Goal: Task Accomplishment & Management: Manage account settings

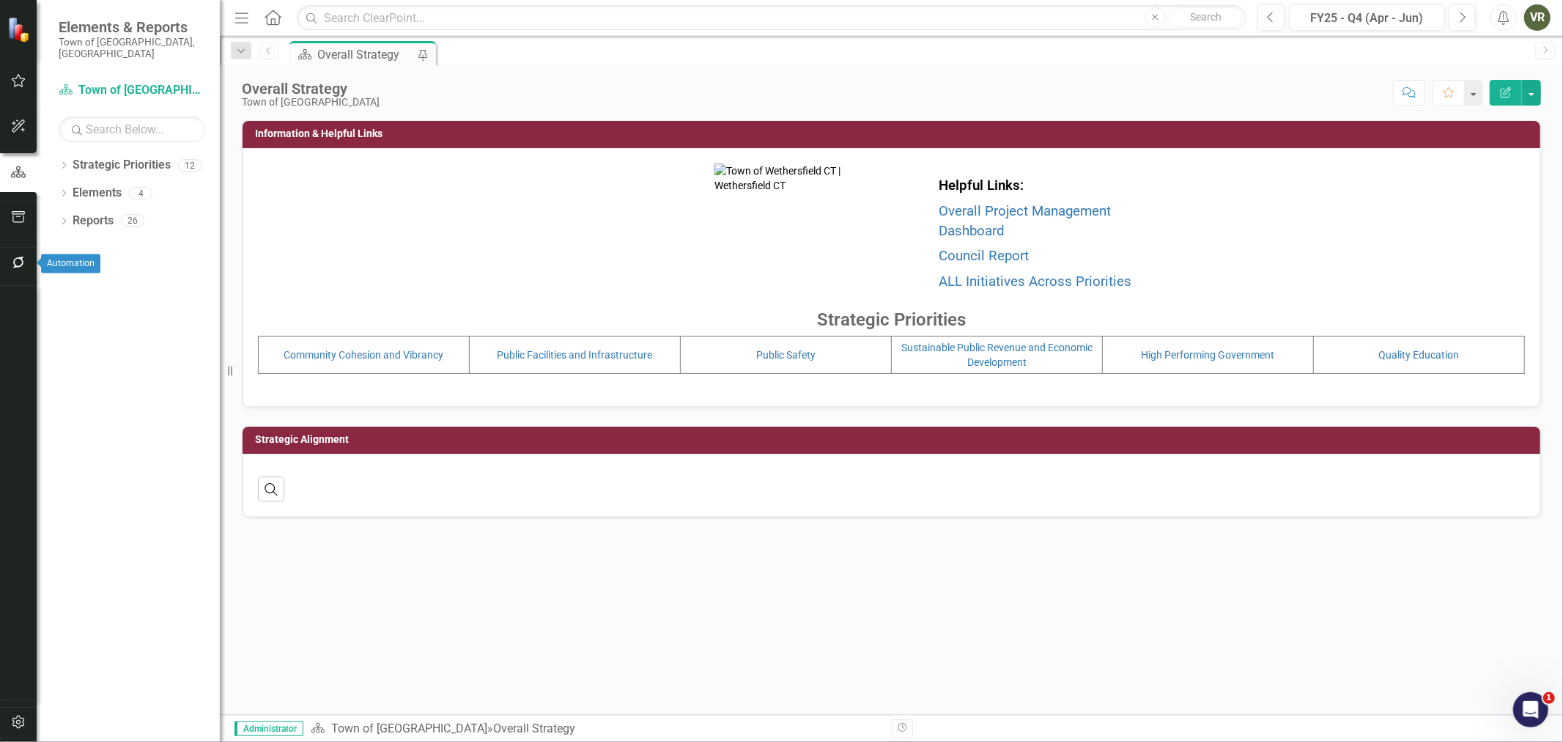
click at [25, 269] on button "button" at bounding box center [18, 263] width 33 height 31
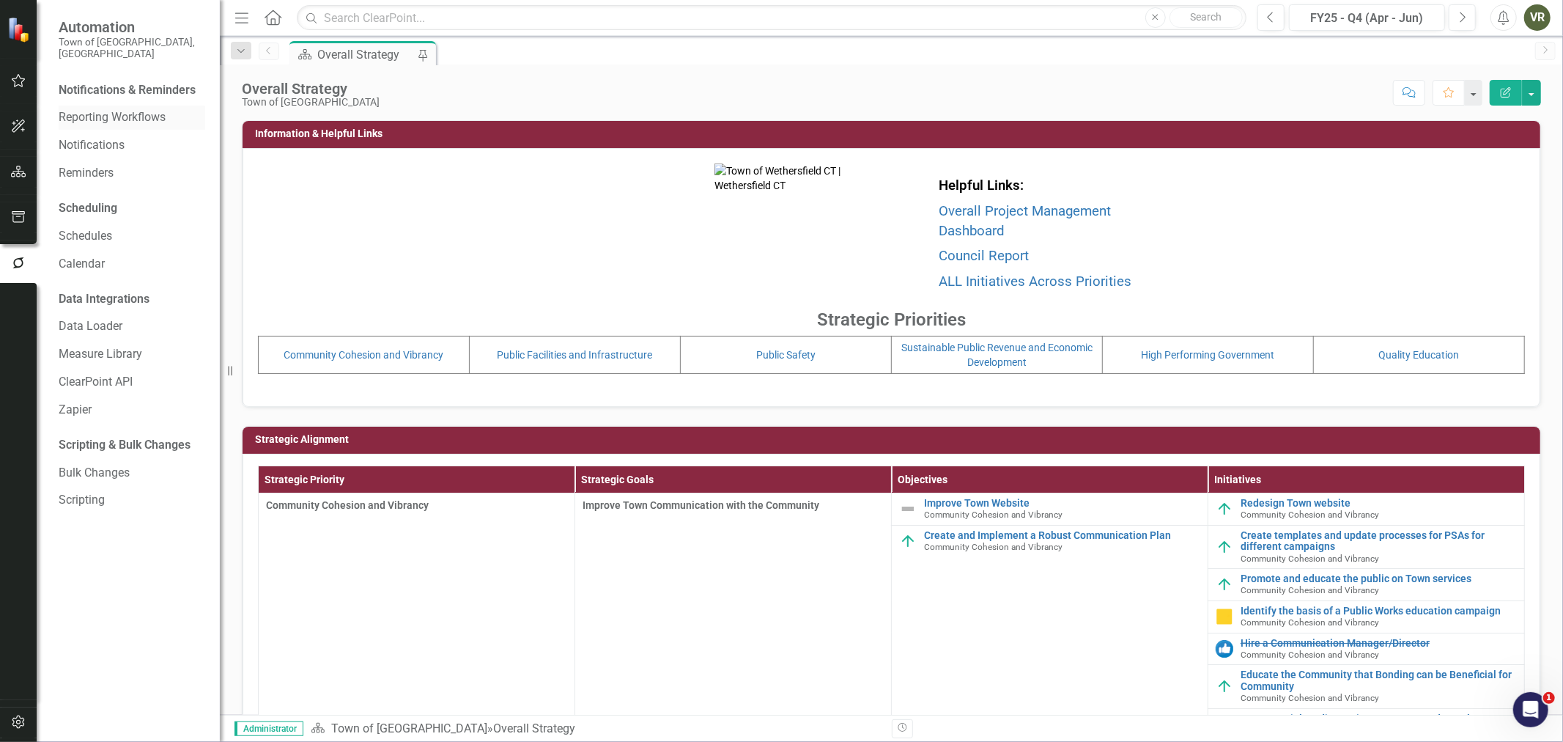
click at [92, 109] on link "Reporting Workflows" at bounding box center [132, 117] width 147 height 17
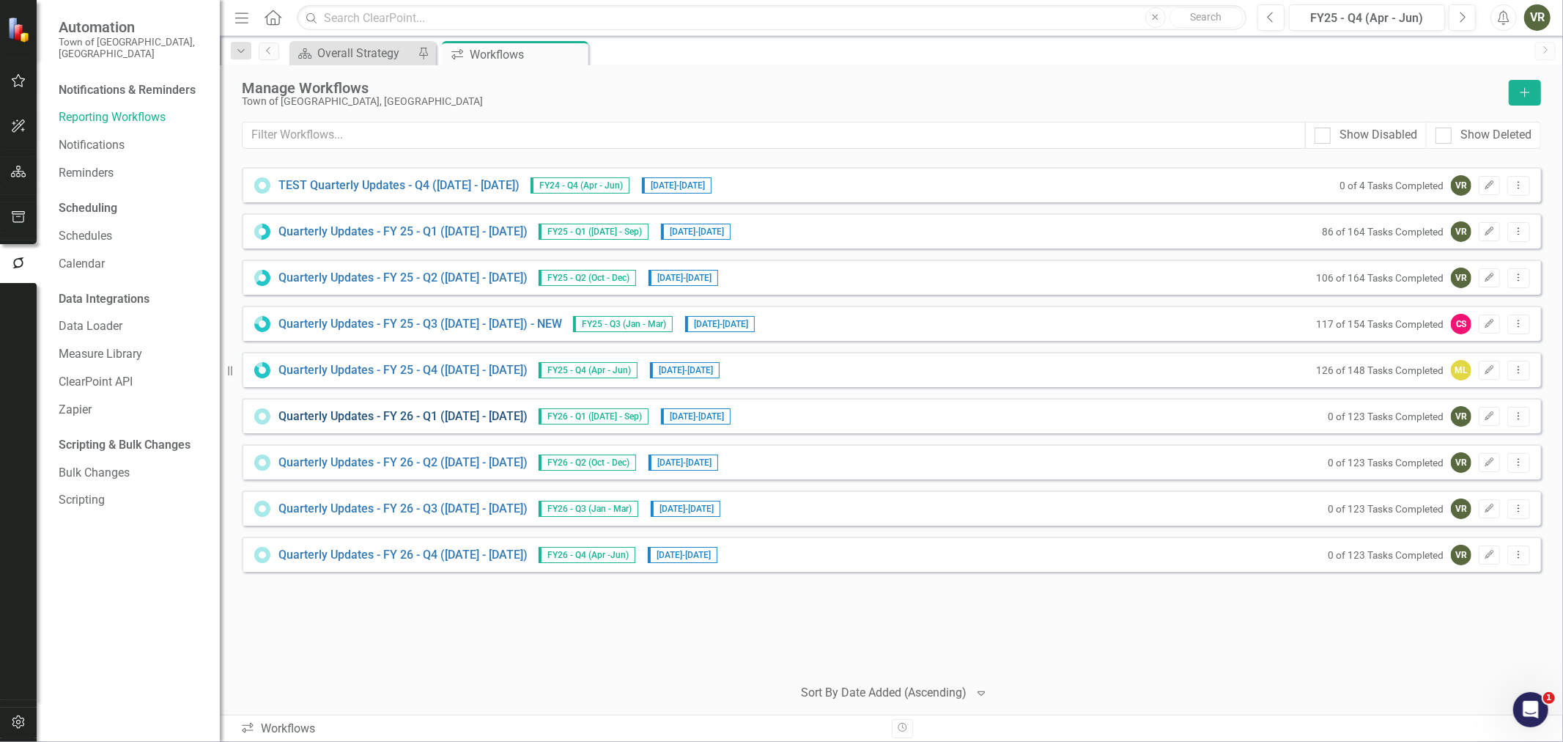
click at [450, 411] on link "Quarterly Updates - FY 26 - Q1 ([DATE] - [DATE])" at bounding box center [403, 416] width 249 height 17
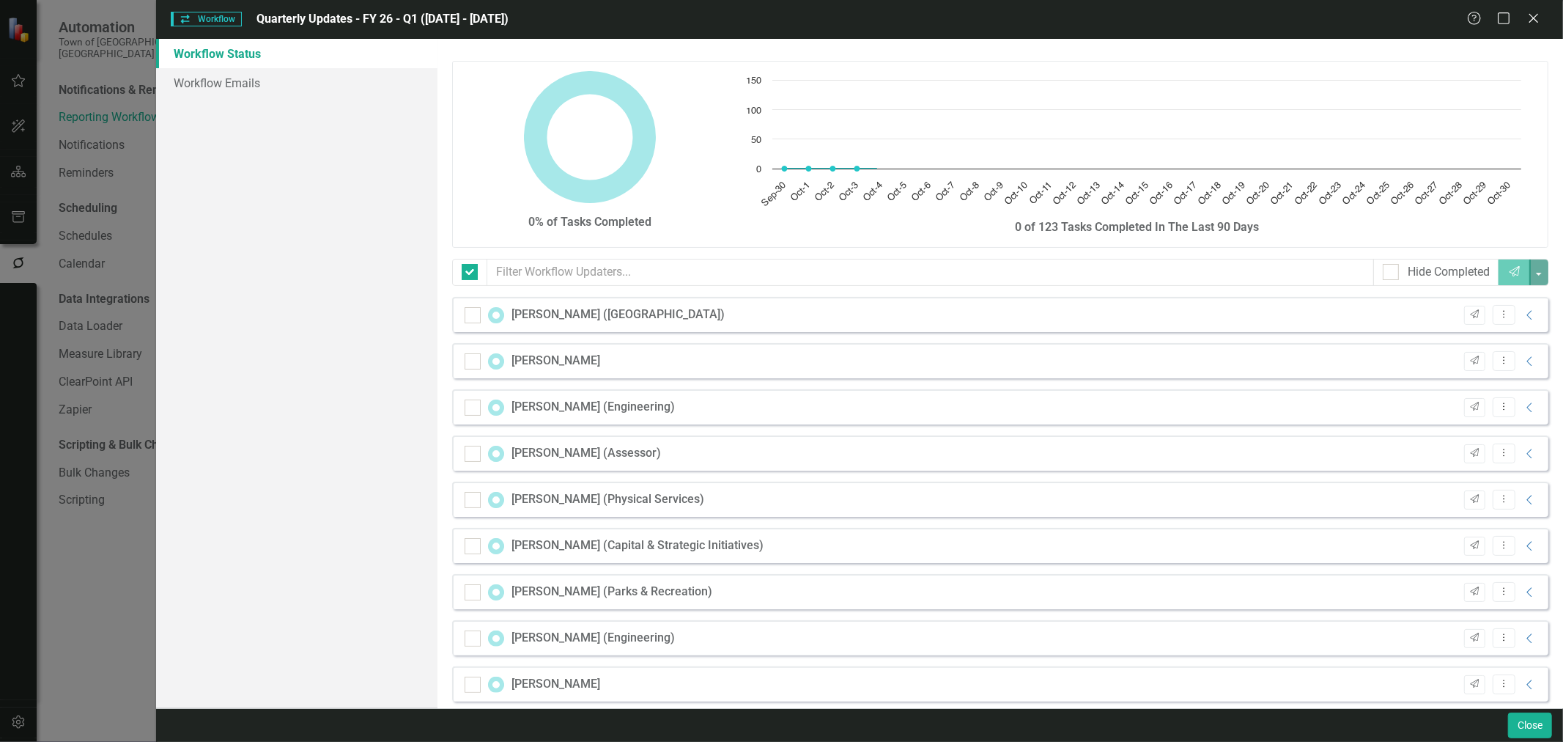
checkbox input "false"
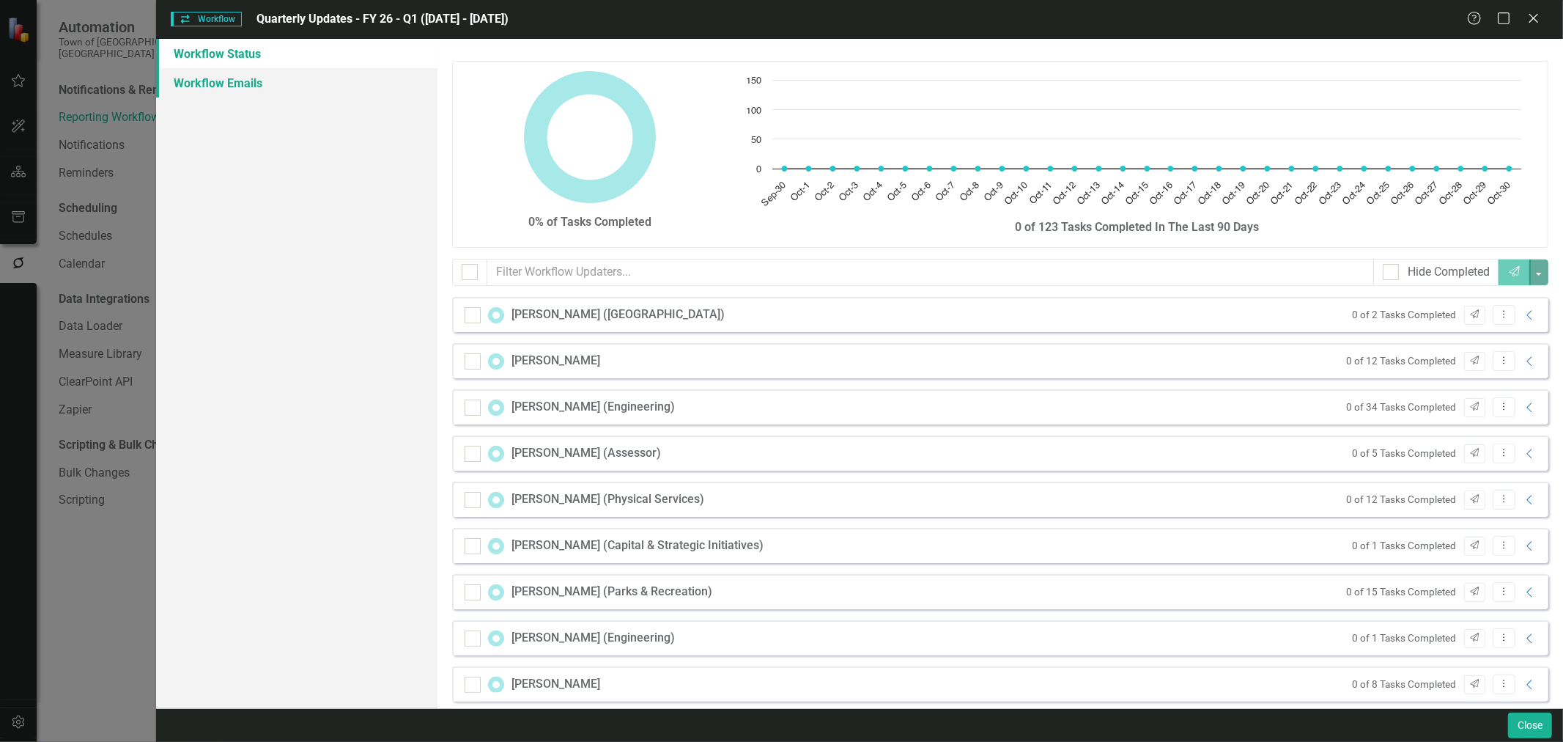
click at [262, 84] on link "Workflow Emails" at bounding box center [296, 82] width 281 height 29
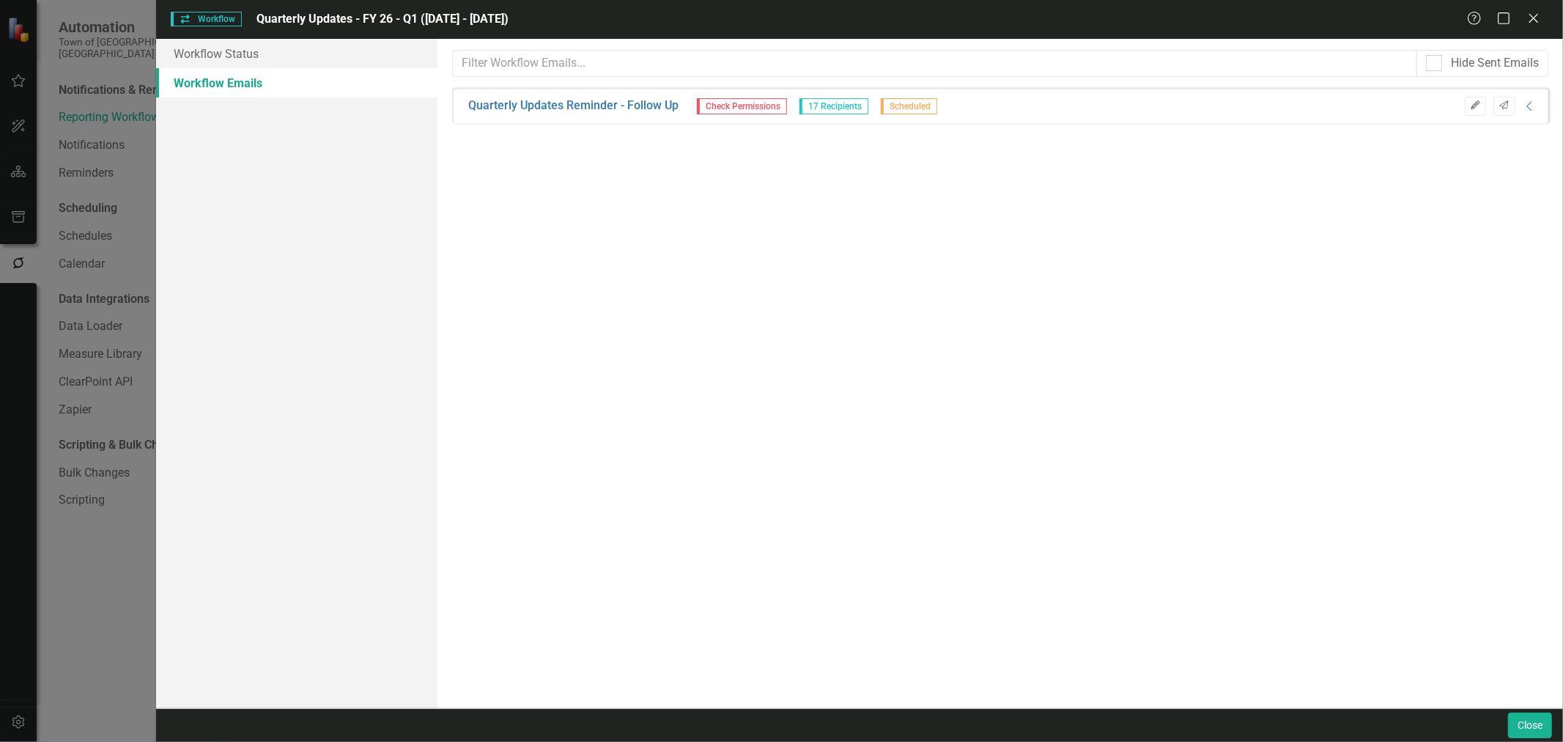
click at [1478, 112] on button "Edit" at bounding box center [1475, 106] width 21 height 19
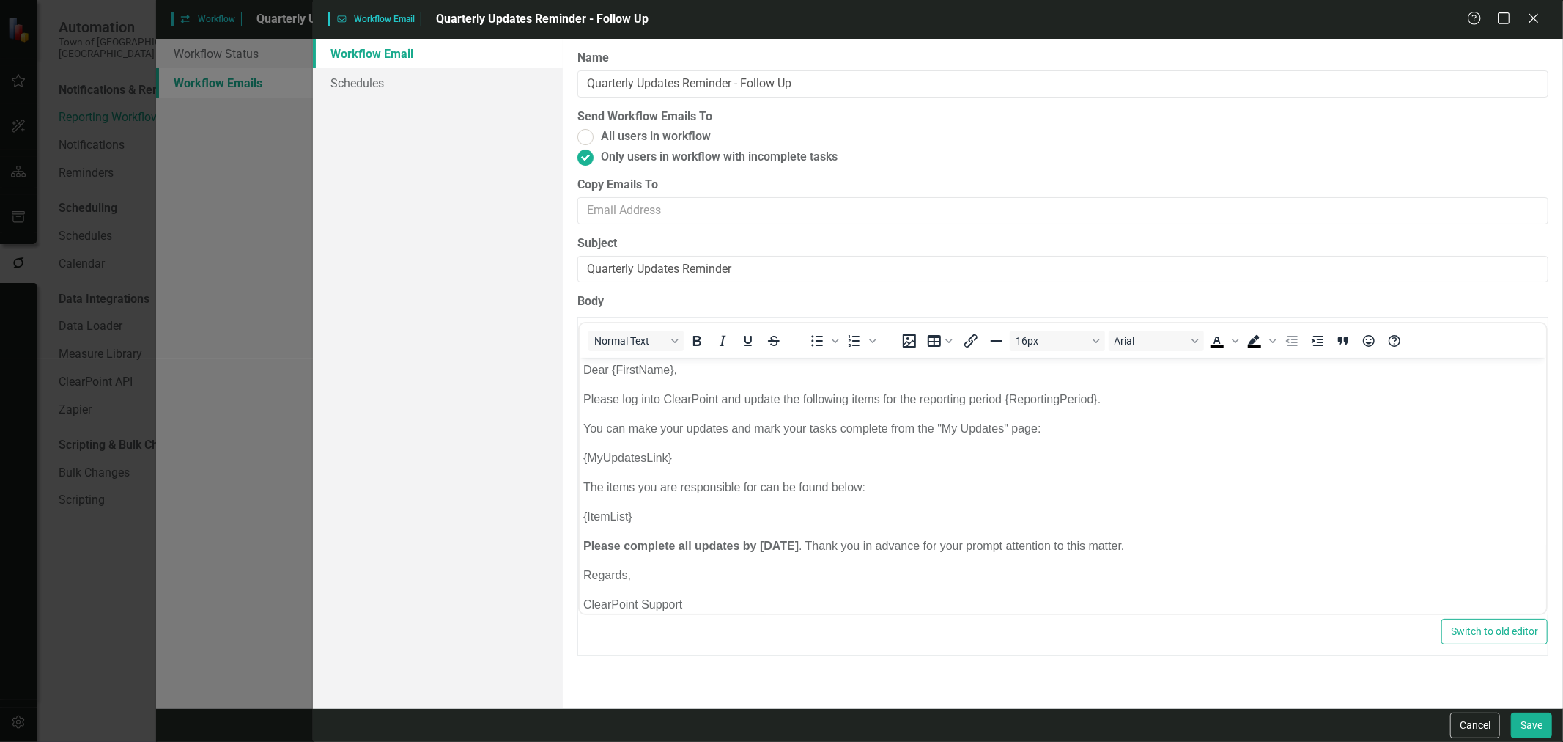
click at [798, 546] on strong "Please complete all updates by [DATE]" at bounding box center [690, 545] width 215 height 12
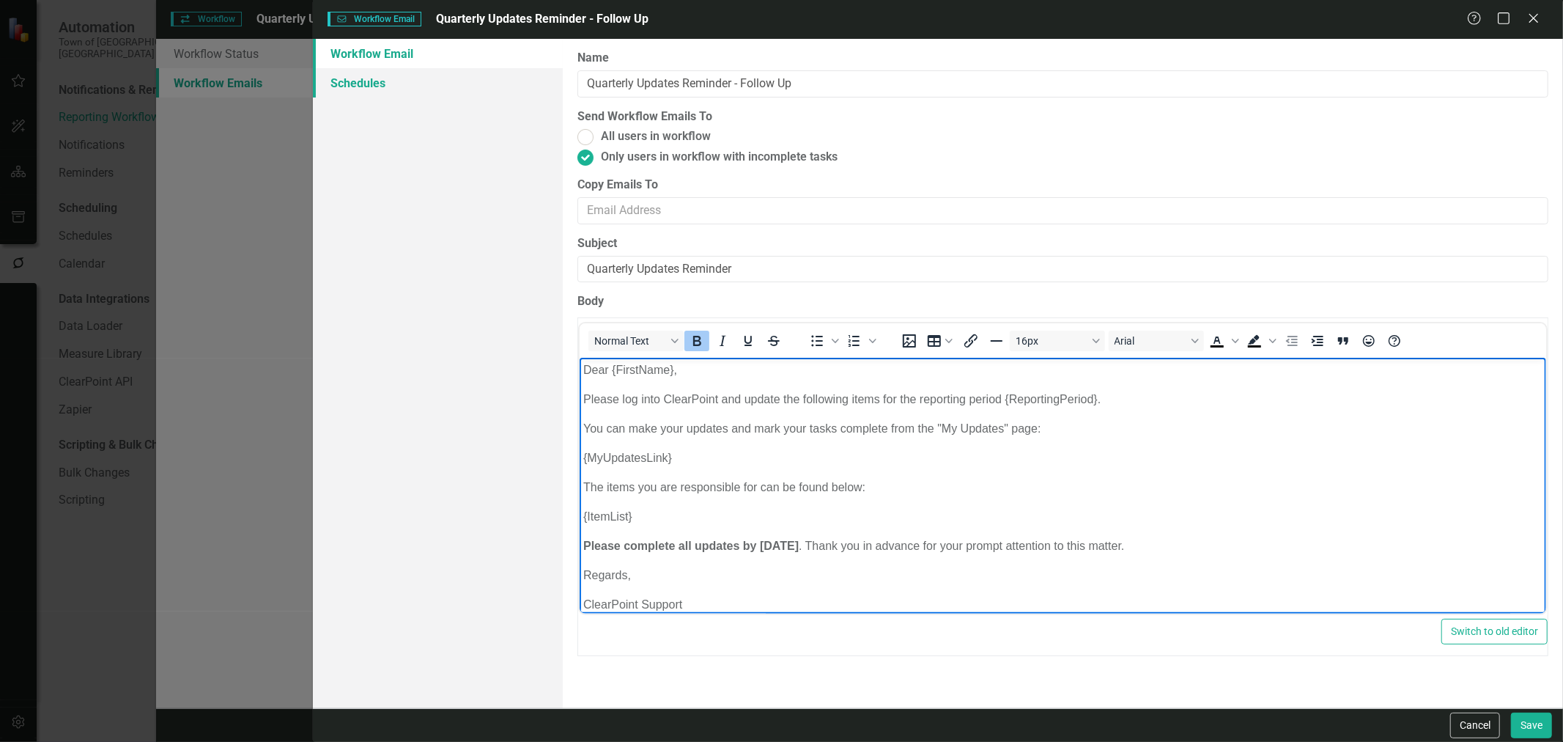
click at [364, 84] on link "Schedules" at bounding box center [438, 82] width 250 height 29
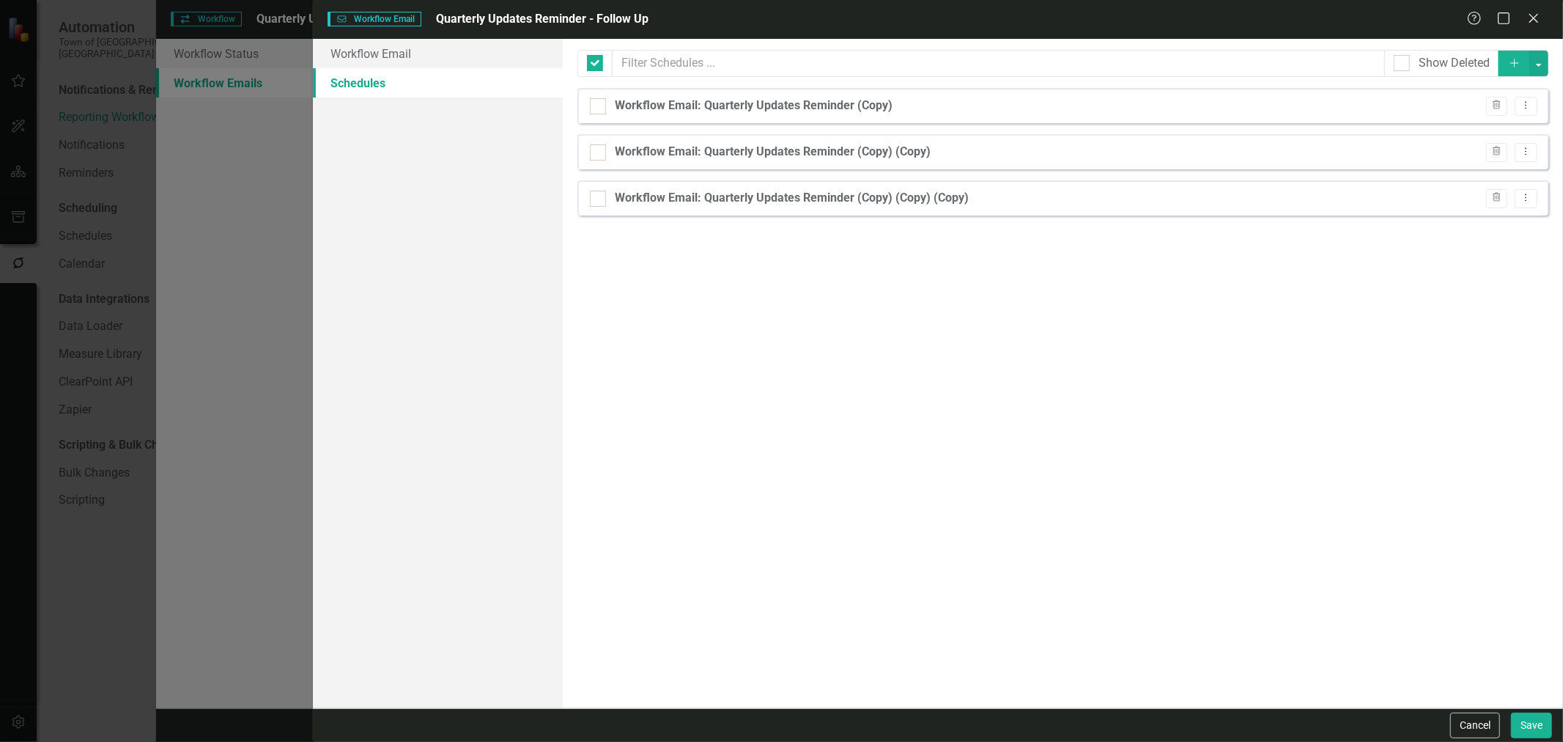
checkbox input "false"
click at [1530, 103] on icon "Dropdown Menu" at bounding box center [1526, 105] width 12 height 10
click at [1522, 122] on link "Edit Edit Schedule" at bounding box center [1470, 130] width 135 height 27
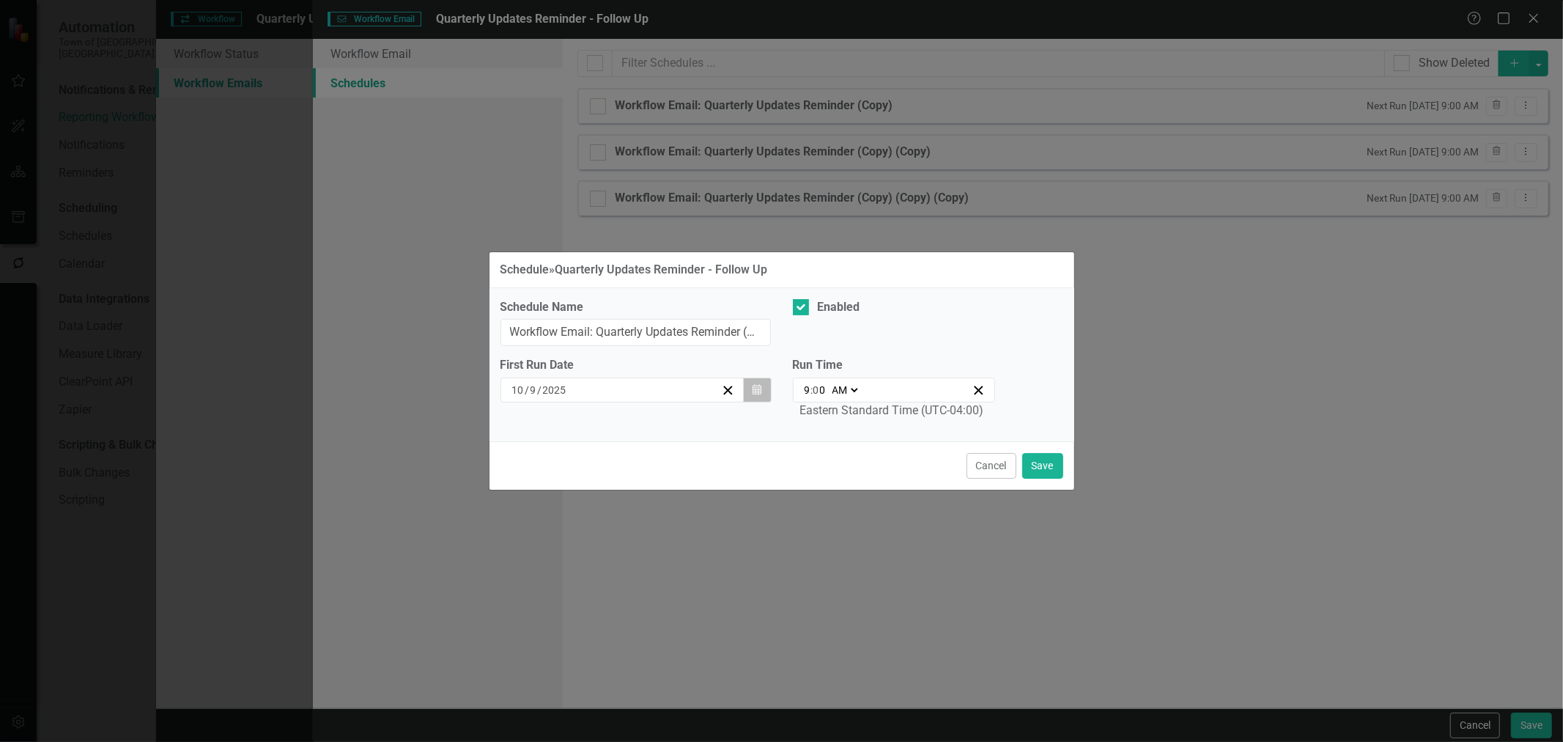
click at [766, 394] on button "Calendar" at bounding box center [757, 389] width 28 height 25
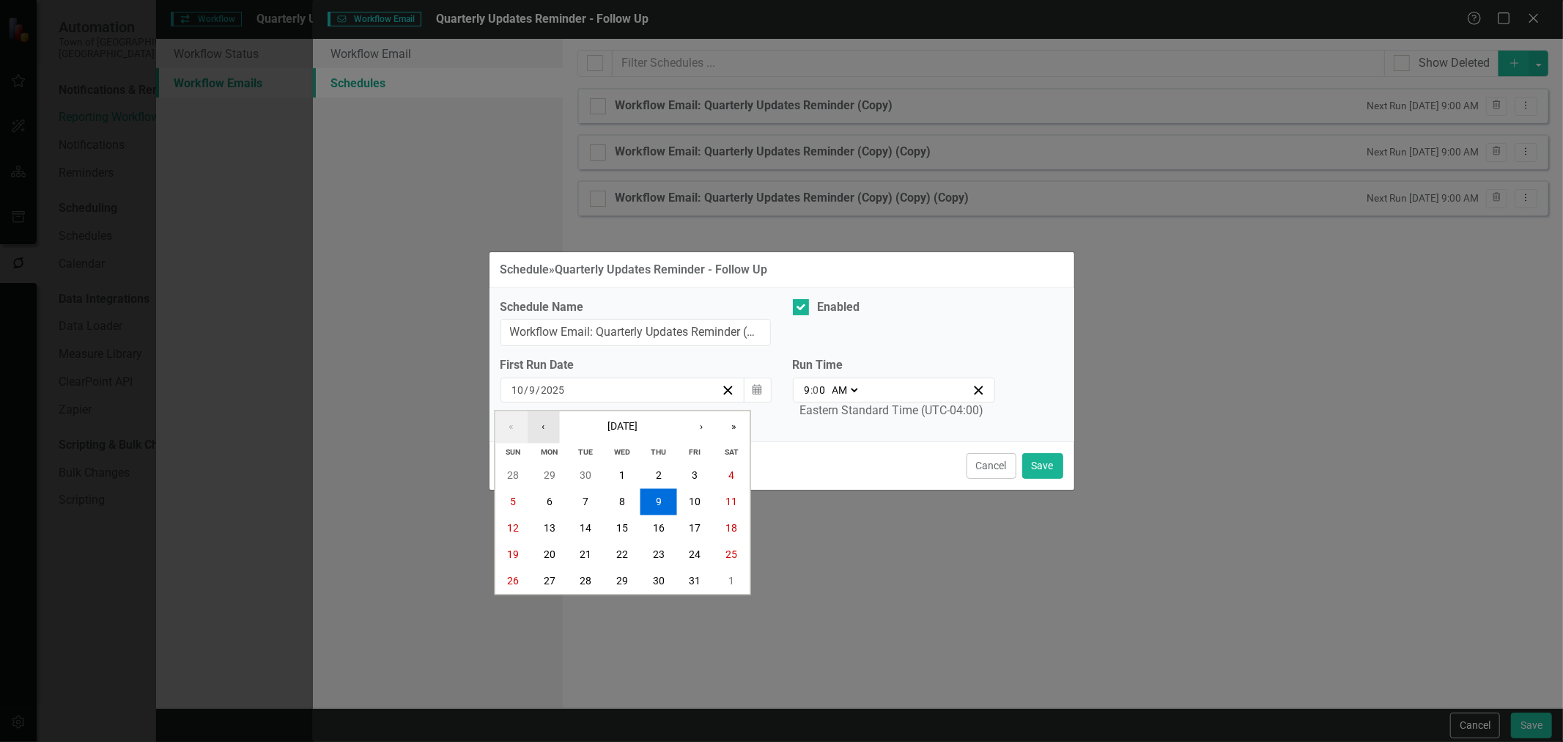
click at [552, 430] on button "‹" at bounding box center [543, 427] width 32 height 32
click at [634, 559] on button "24" at bounding box center [622, 555] width 37 height 26
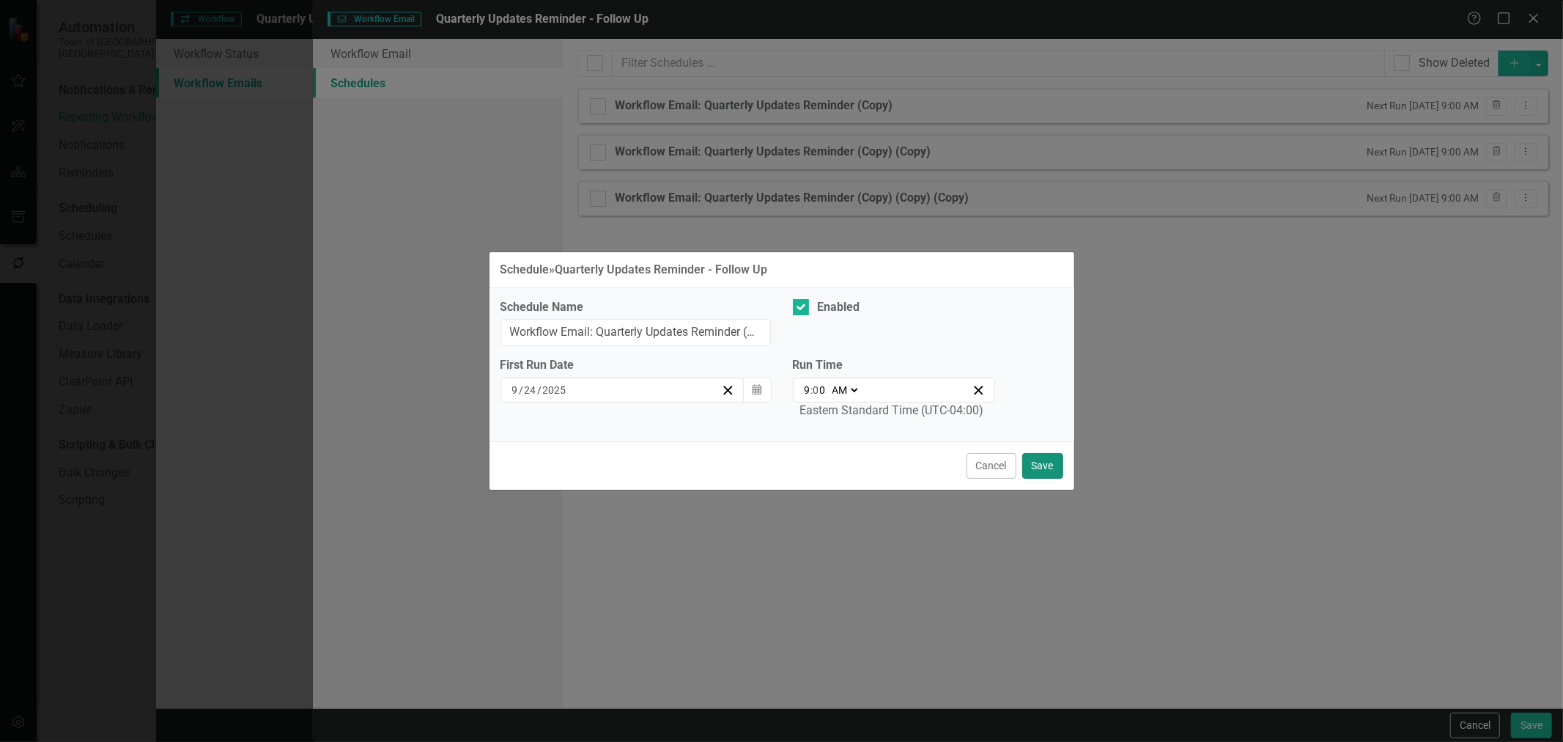
click at [1058, 468] on button "Save" at bounding box center [1042, 466] width 41 height 26
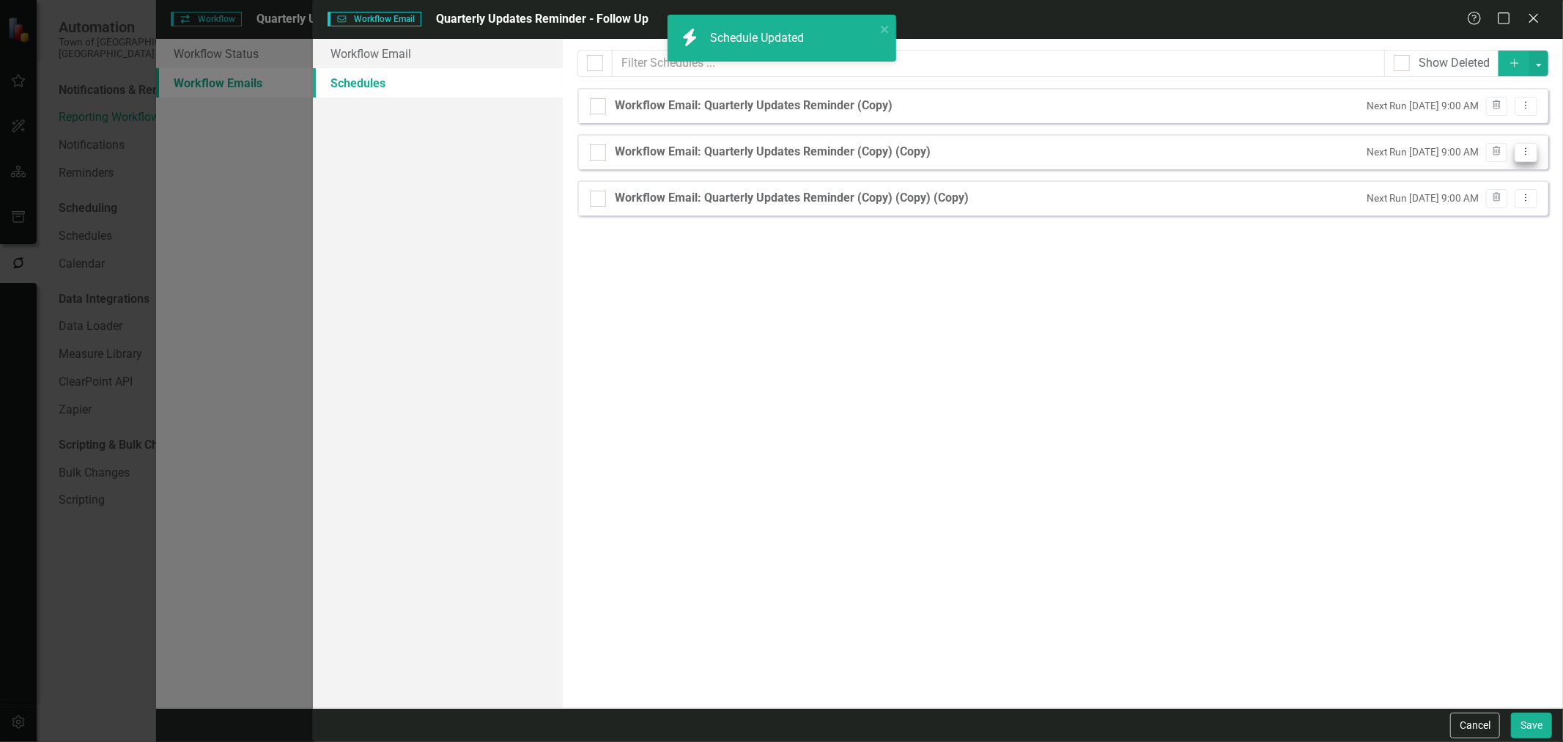
click at [1527, 152] on icon "Dropdown Menu" at bounding box center [1526, 152] width 12 height 10
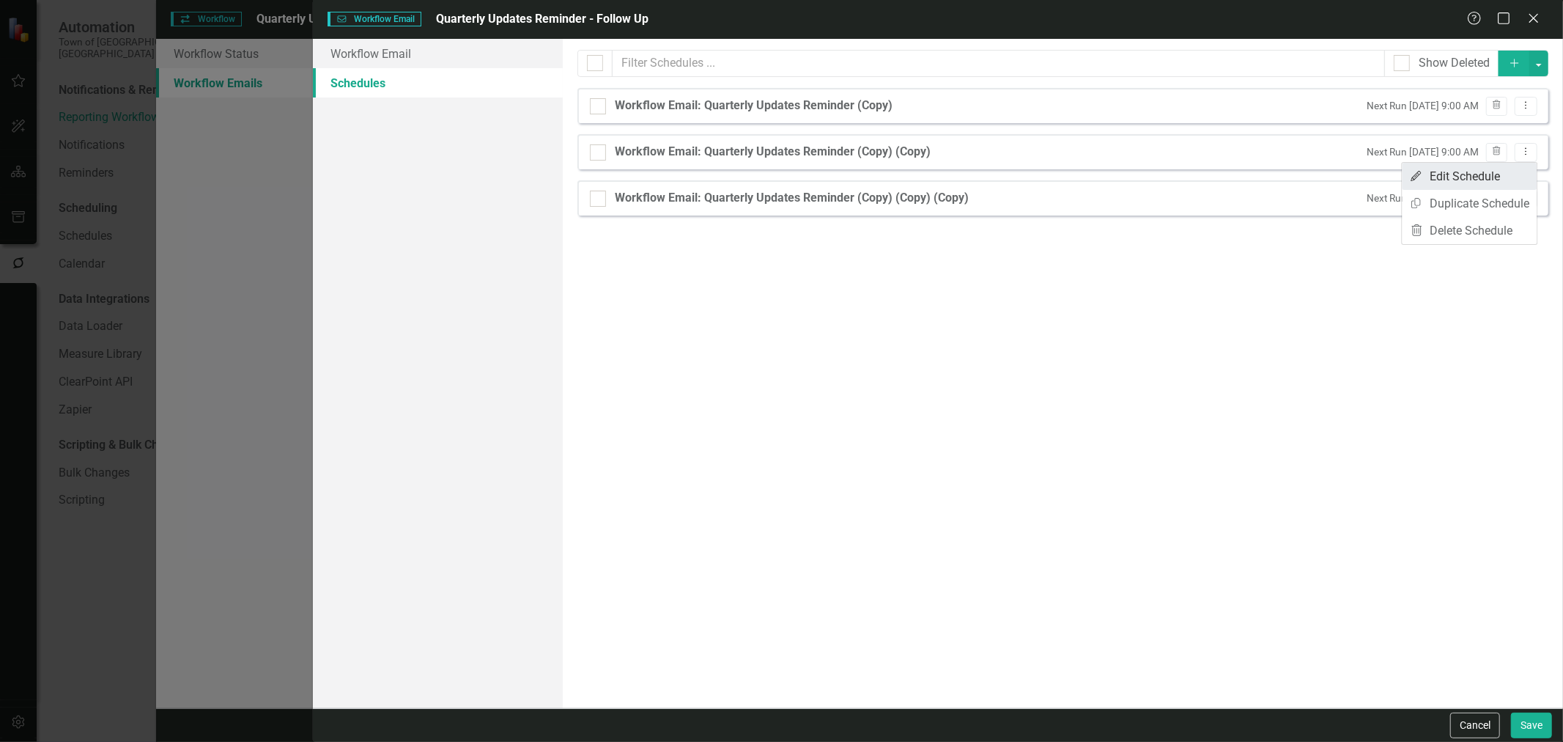
click at [1500, 177] on link "Edit Edit Schedule" at bounding box center [1470, 176] width 135 height 27
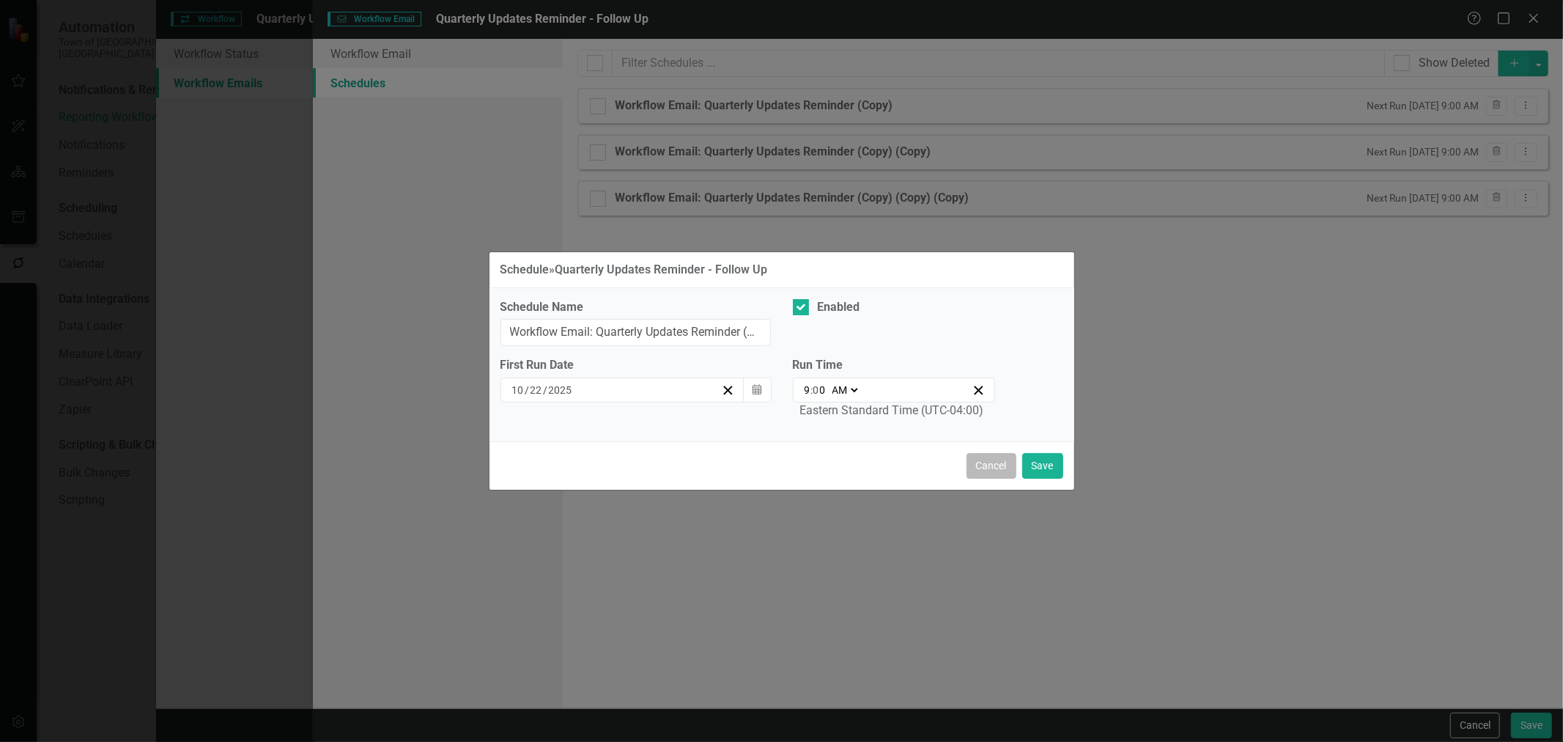
click at [1001, 464] on button "Cancel" at bounding box center [992, 466] width 50 height 26
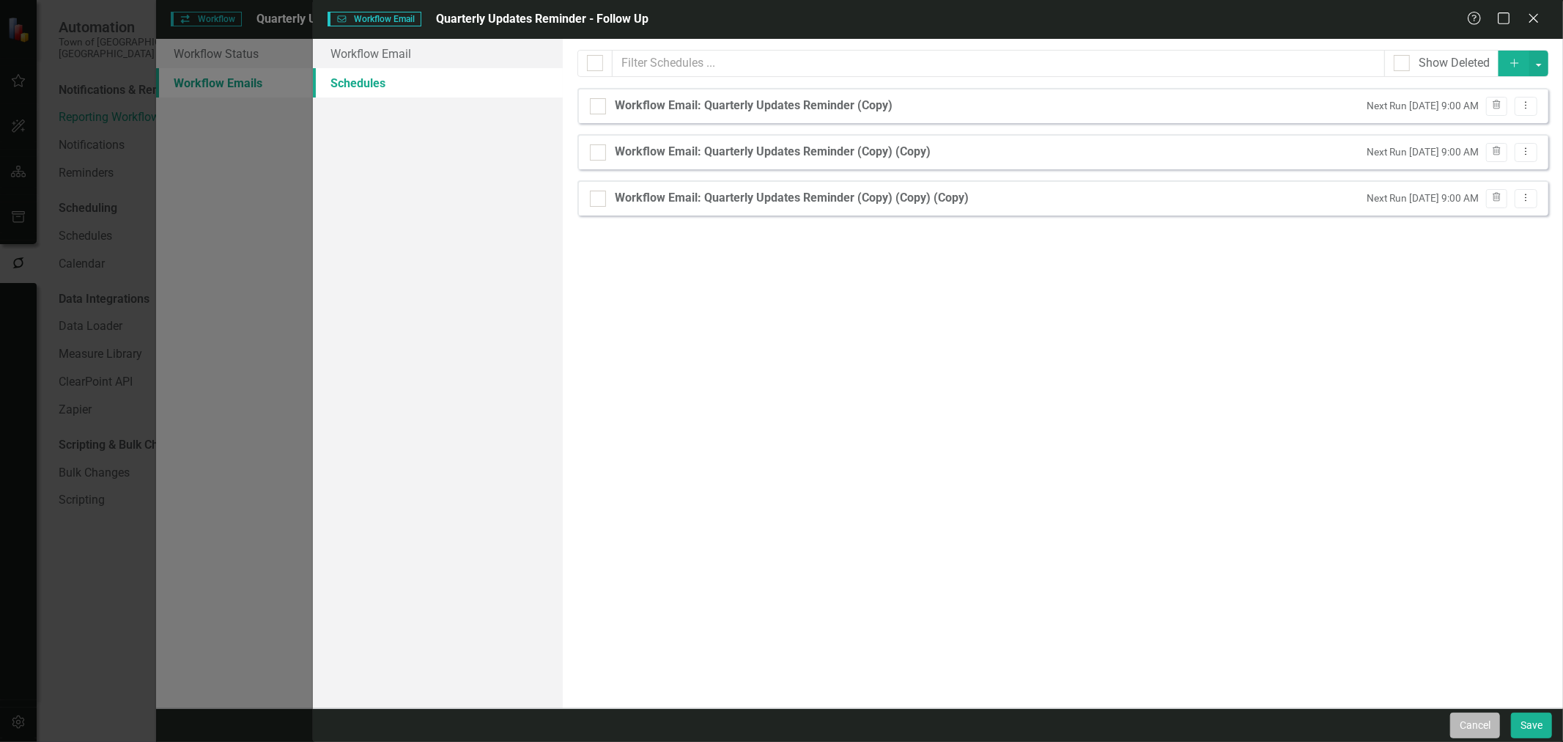
click at [1475, 718] on button "Cancel" at bounding box center [1475, 725] width 50 height 26
